Goal: Task Accomplishment & Management: Use online tool/utility

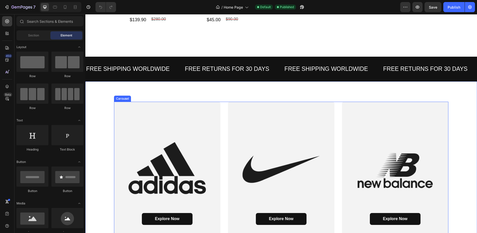
scroll to position [679, 0]
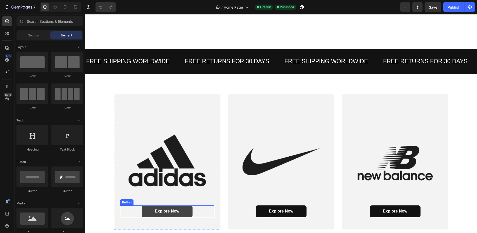
click at [176, 209] on link "Explore Now" at bounding box center [167, 212] width 51 height 12
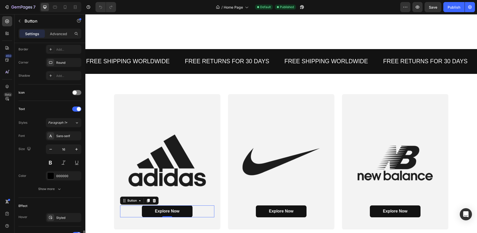
scroll to position [198, 0]
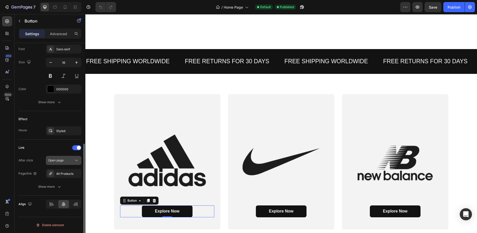
click at [66, 157] on button "Open page" at bounding box center [63, 160] width 35 height 9
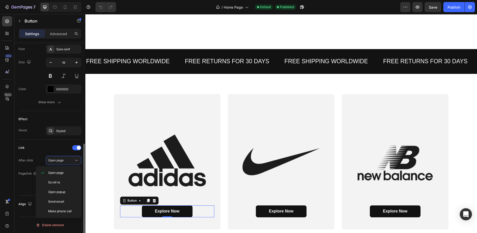
click at [43, 156] on div "After click Open page" at bounding box center [49, 160] width 63 height 9
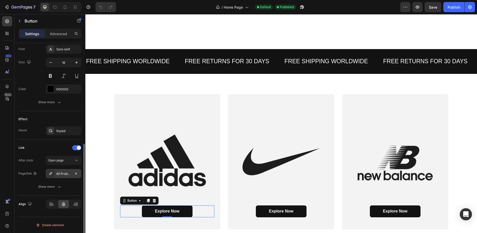
click at [60, 174] on div "All Products" at bounding box center [63, 174] width 15 height 5
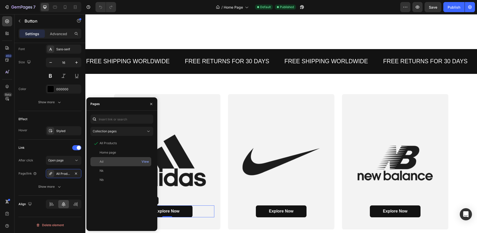
click at [103, 164] on div "Ad View" at bounding box center [120, 161] width 61 height 9
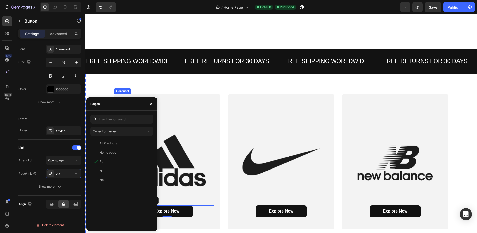
click at [222, 211] on div "Explore Now Button 0 Hero Banner Explore Now Button Hero Banner Explore Now But…" at bounding box center [281, 162] width 334 height 136
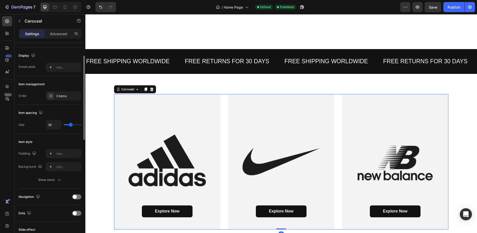
scroll to position [110, 0]
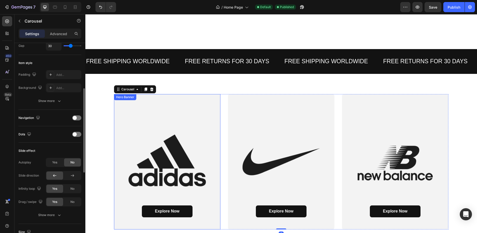
click at [131, 153] on div "Background Image" at bounding box center [167, 162] width 106 height 136
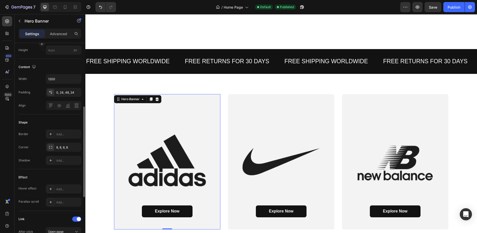
scroll to position [256, 0]
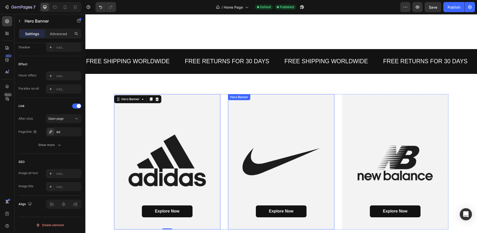
click at [247, 132] on div "Background Image" at bounding box center [281, 162] width 106 height 136
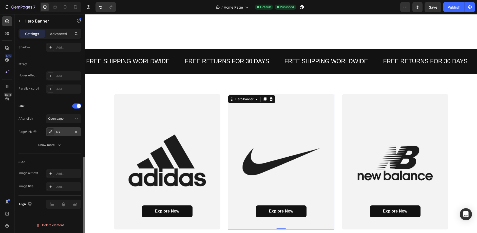
click at [57, 130] on div "Nk" at bounding box center [63, 132] width 15 height 5
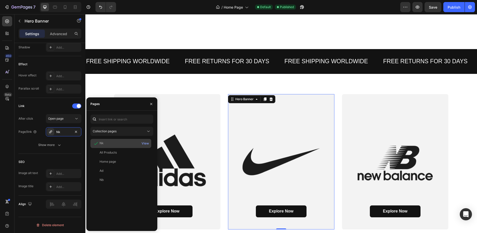
click at [100, 143] on div "Nk" at bounding box center [102, 143] width 4 height 5
click at [86, 81] on div "Explore Now Button Hero Banner Explore Now Button Hero Banner 0 Explore Now But…" at bounding box center [281, 162] width 392 height 176
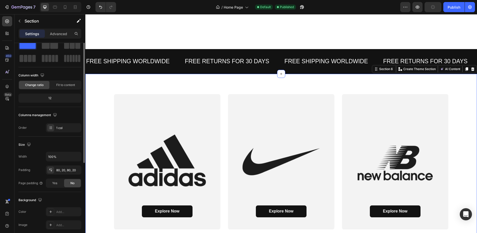
scroll to position [104, 0]
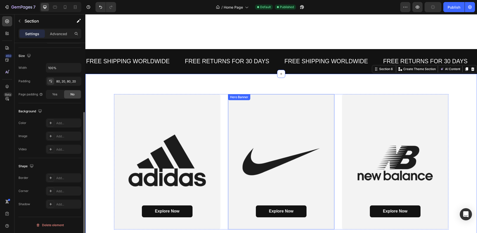
click at [259, 159] on div "Background Image" at bounding box center [281, 162] width 106 height 136
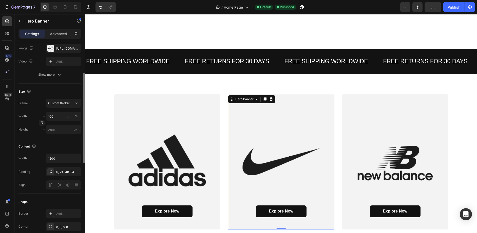
scroll to position [256, 0]
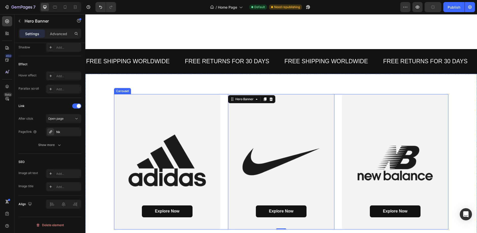
click at [361, 142] on div "Background Image" at bounding box center [395, 162] width 106 height 136
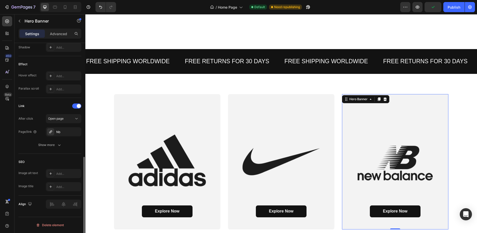
scroll to position [0, 0]
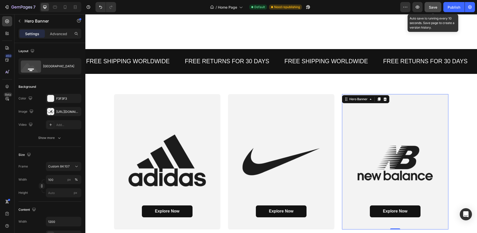
click at [432, 6] on span "Save" at bounding box center [433, 7] width 8 height 4
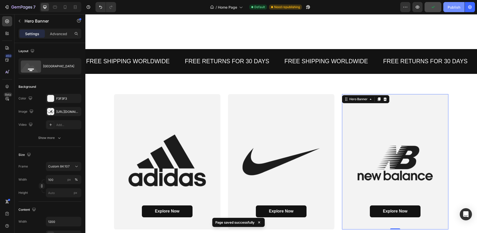
click at [450, 8] on div "Publish" at bounding box center [454, 7] width 13 height 5
